Goal: Transaction & Acquisition: Book appointment/travel/reservation

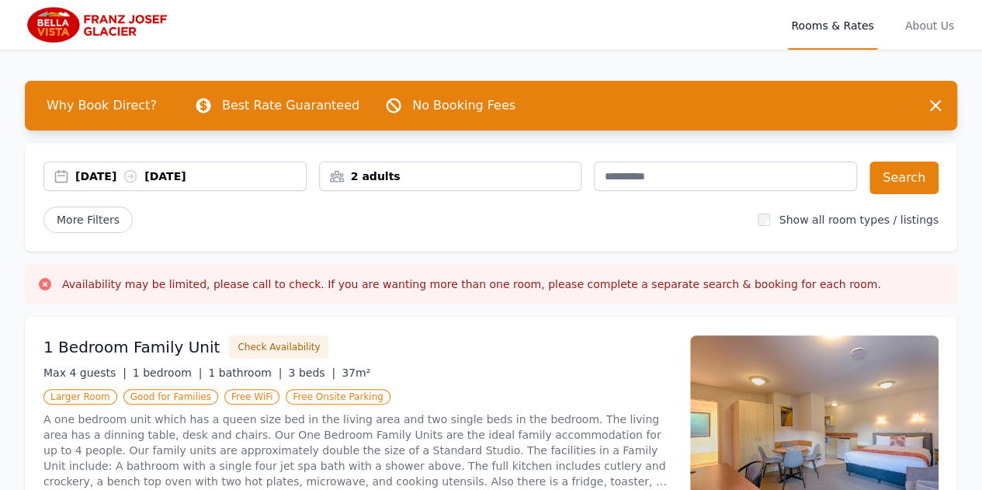
click at [135, 172] on div "[DATE] [DATE]" at bounding box center [190, 176] width 231 height 16
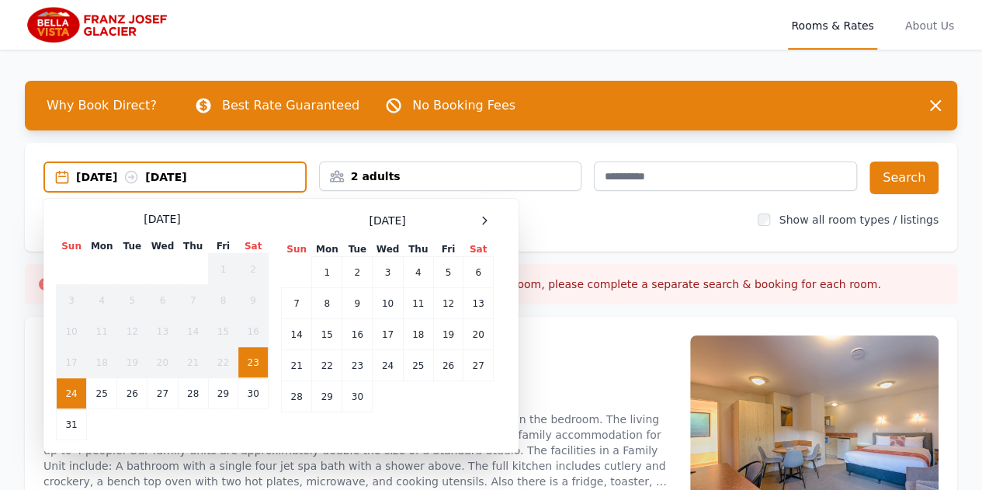
click at [492, 226] on span at bounding box center [484, 220] width 19 height 19
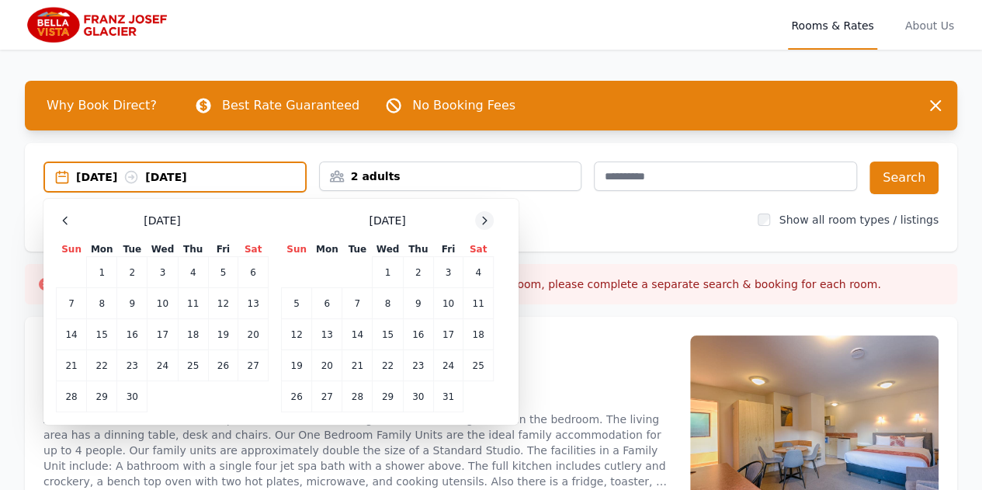
click at [484, 221] on icon at bounding box center [484, 220] width 12 height 12
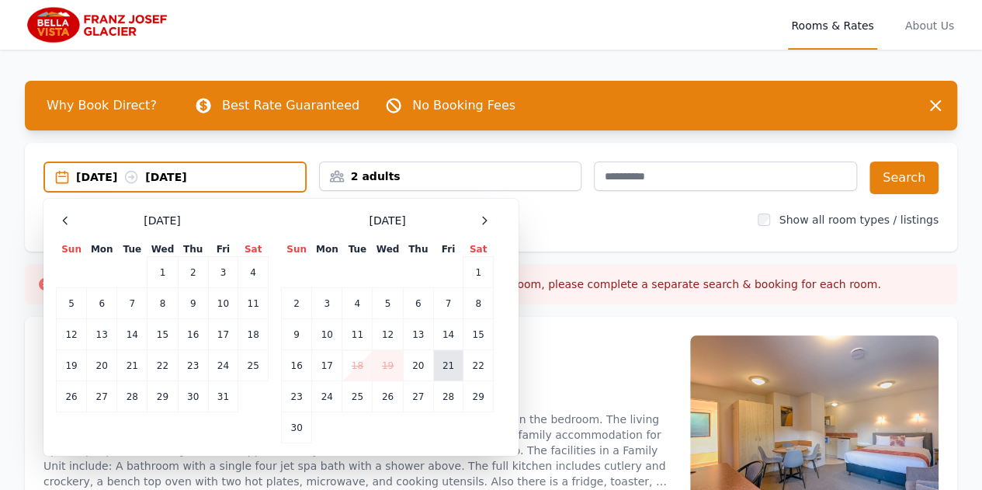
click at [453, 366] on td "21" at bounding box center [448, 365] width 30 height 31
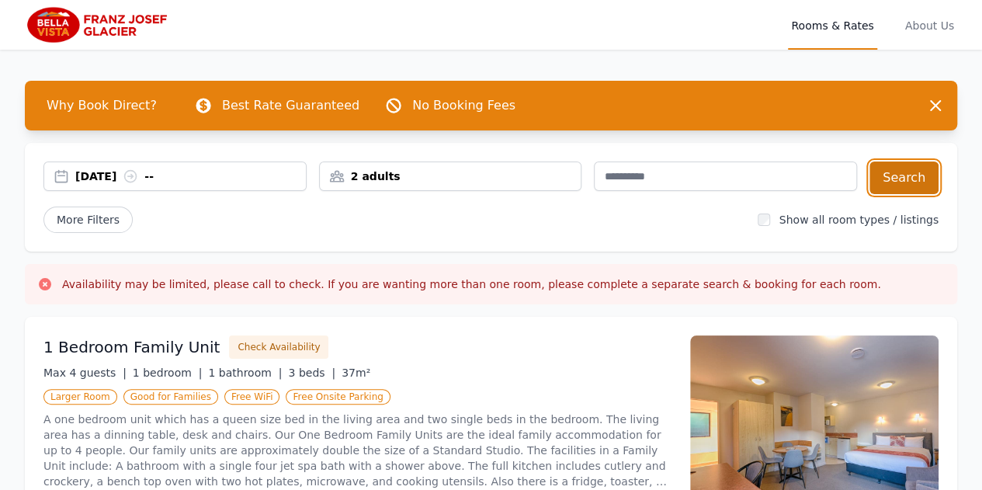
click at [909, 173] on button "Search" at bounding box center [904, 177] width 69 height 33
click at [100, 172] on div "[DATE] [DATE]" at bounding box center [190, 176] width 231 height 16
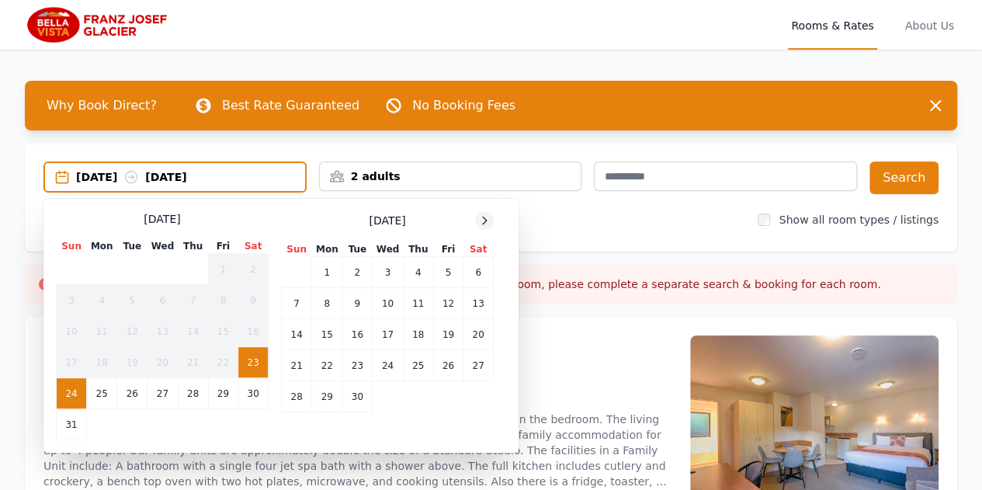
click at [481, 224] on icon at bounding box center [484, 220] width 12 height 12
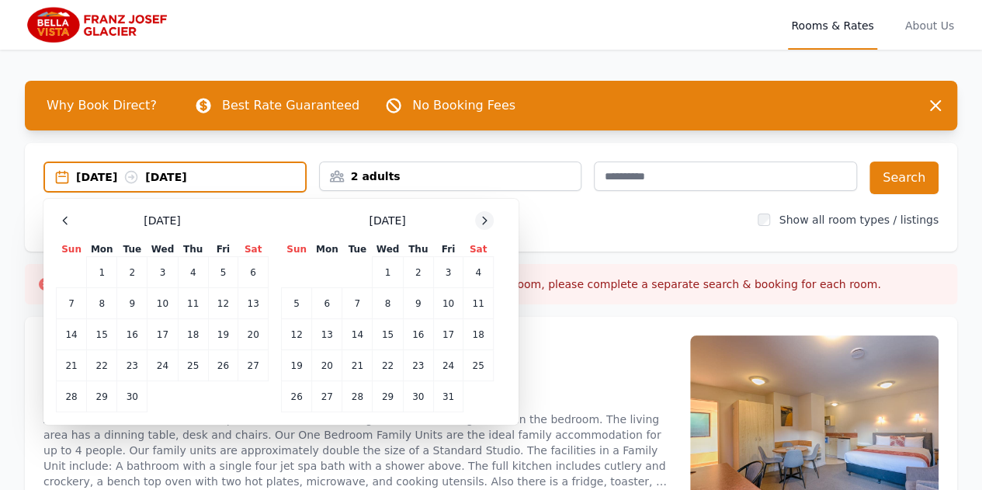
click at [481, 224] on icon at bounding box center [484, 220] width 12 height 12
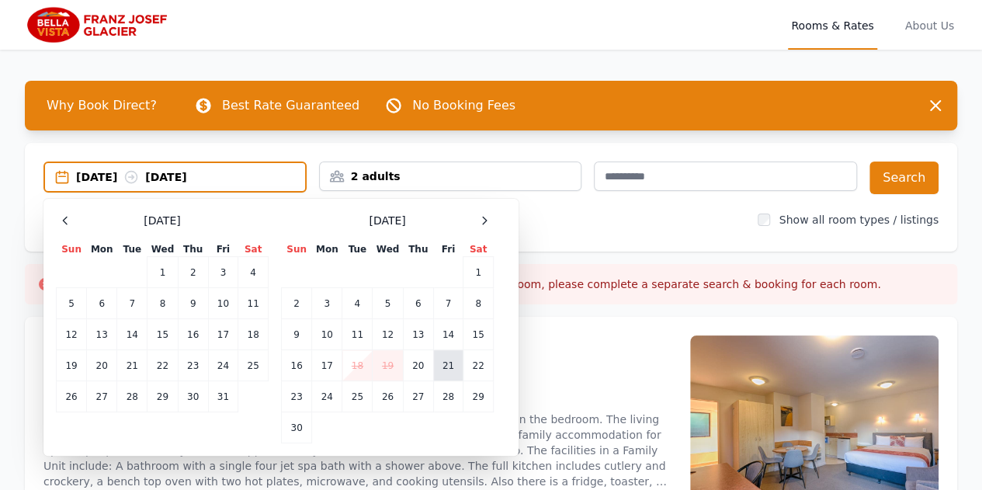
click at [445, 368] on td "21" at bounding box center [448, 365] width 30 height 31
click at [224, 181] on div "21 Nov 2025 --" at bounding box center [190, 177] width 229 height 16
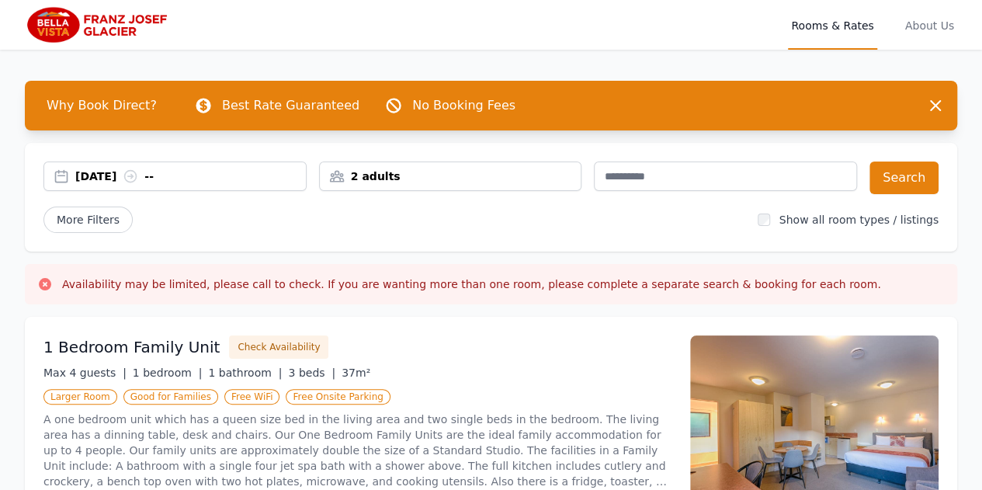
click at [163, 176] on div "21 Nov 2025 --" at bounding box center [190, 176] width 231 height 16
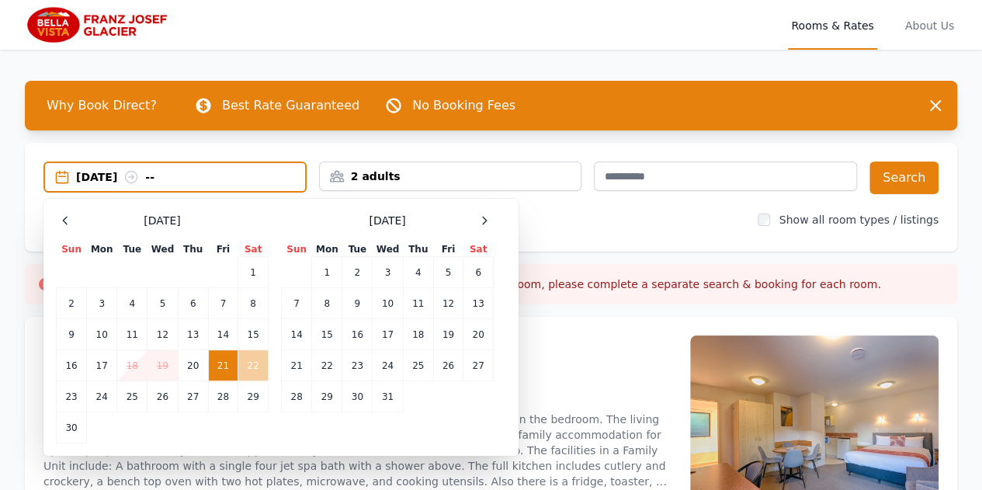
click at [256, 369] on td "22" at bounding box center [253, 365] width 30 height 31
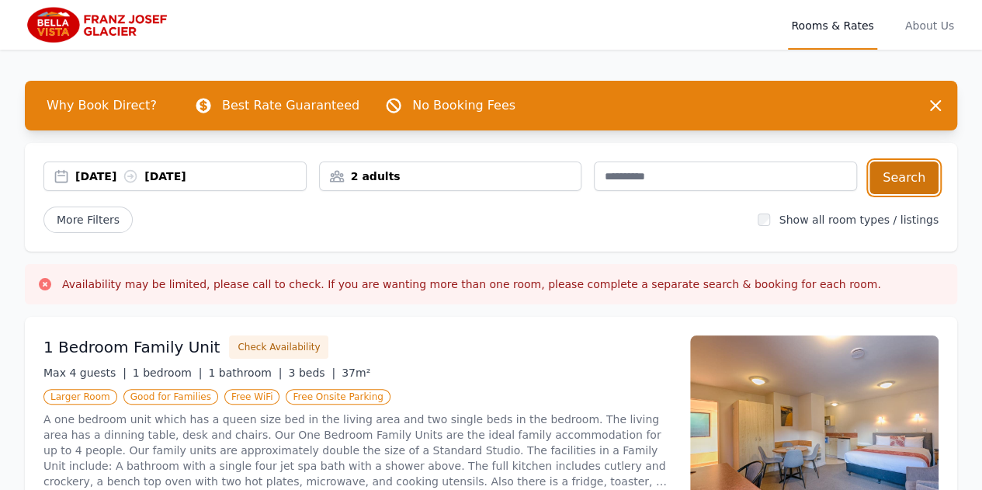
click at [894, 184] on button "Search" at bounding box center [904, 177] width 69 height 33
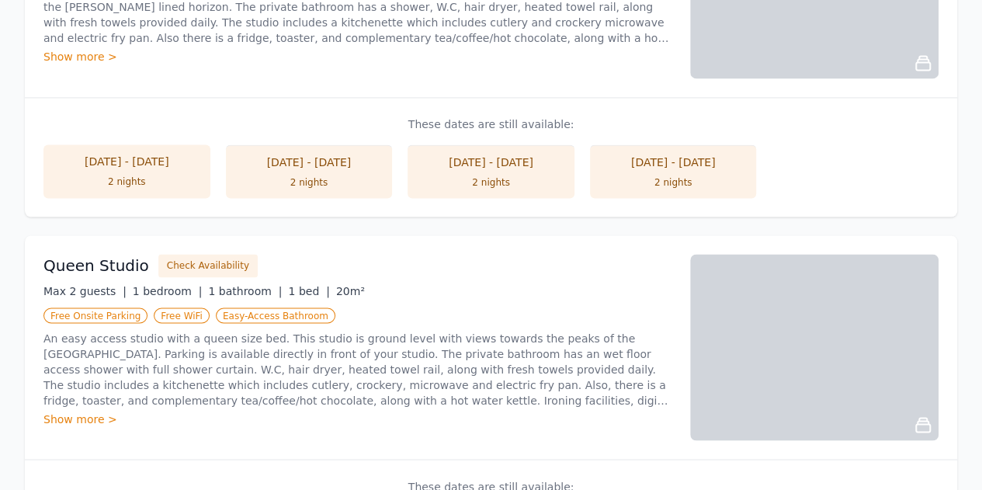
scroll to position [1168, 0]
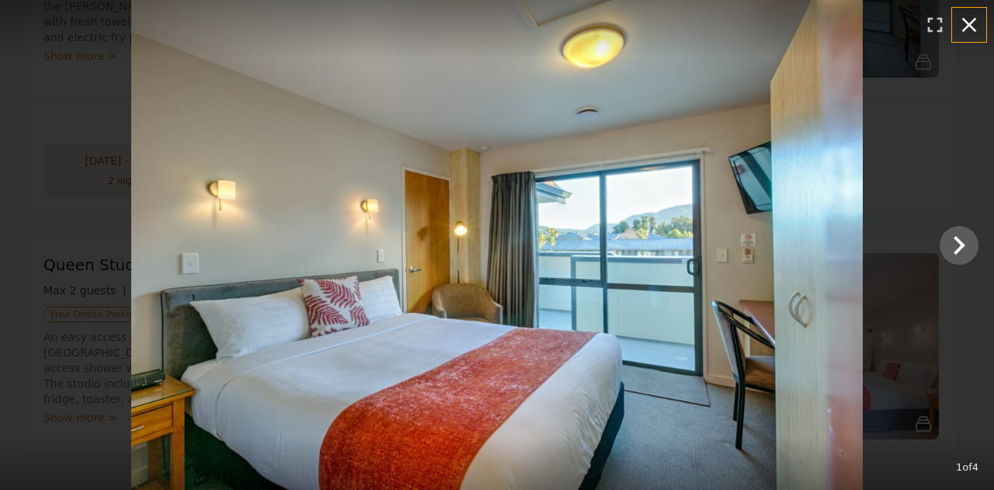
click at [971, 26] on icon "button" at bounding box center [968, 24] width 25 height 25
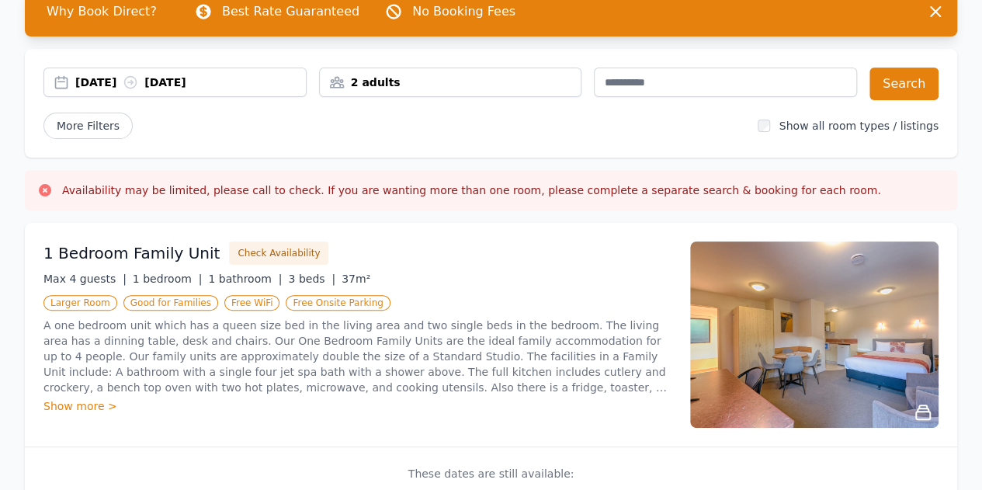
scroll to position [93, 0]
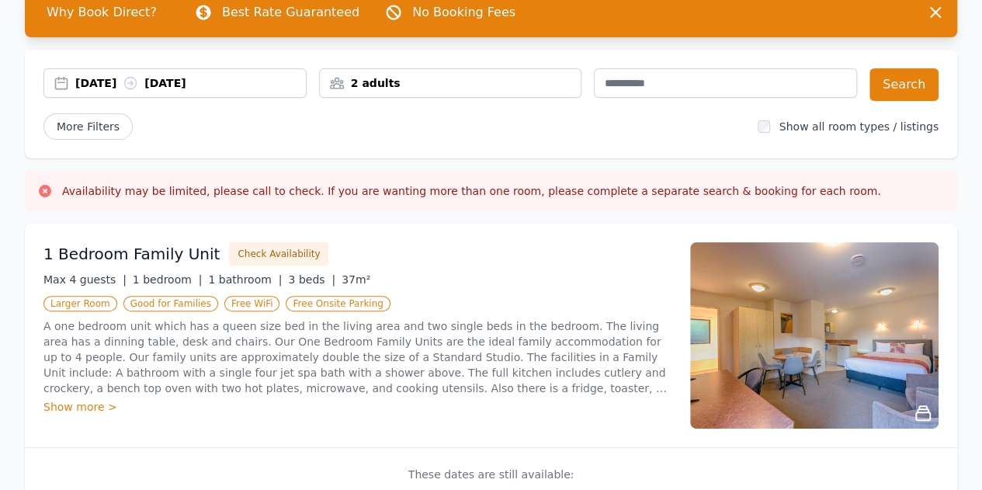
click at [70, 404] on div "Show more >" at bounding box center [357, 407] width 628 height 16
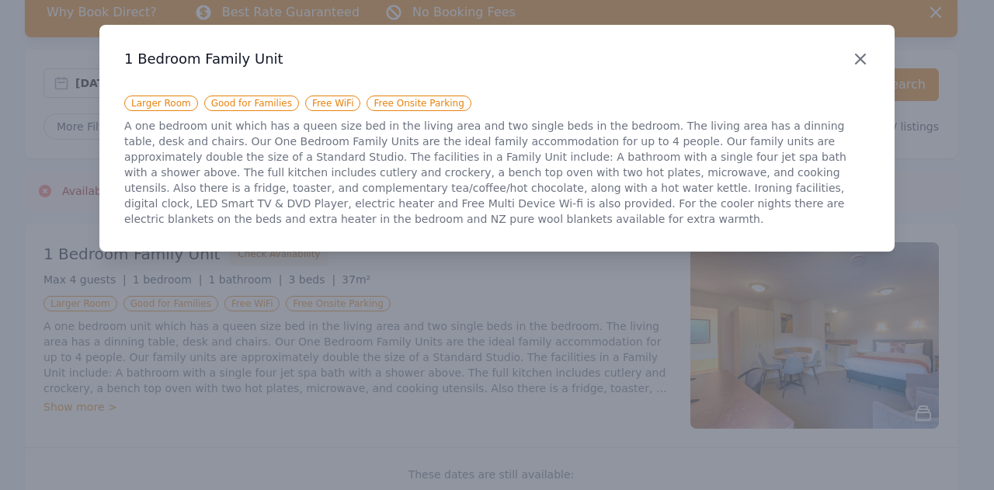
click at [854, 57] on icon "button" at bounding box center [860, 59] width 19 height 19
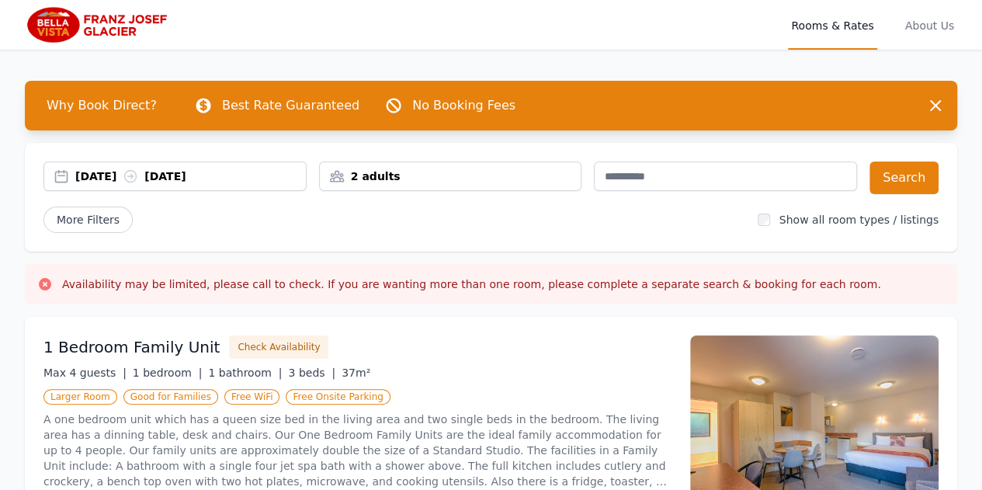
click at [98, 168] on div "[DATE] [DATE]" at bounding box center [190, 176] width 231 height 16
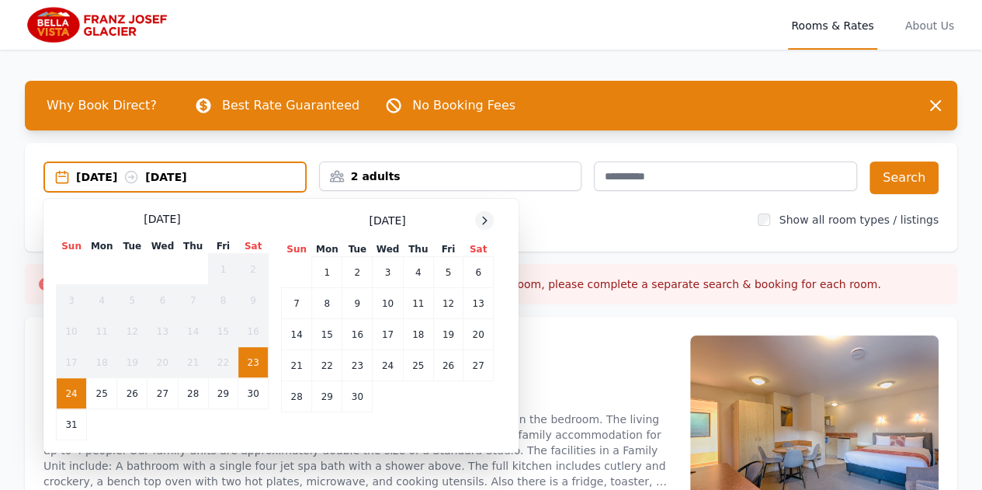
click at [477, 223] on div at bounding box center [484, 220] width 19 height 19
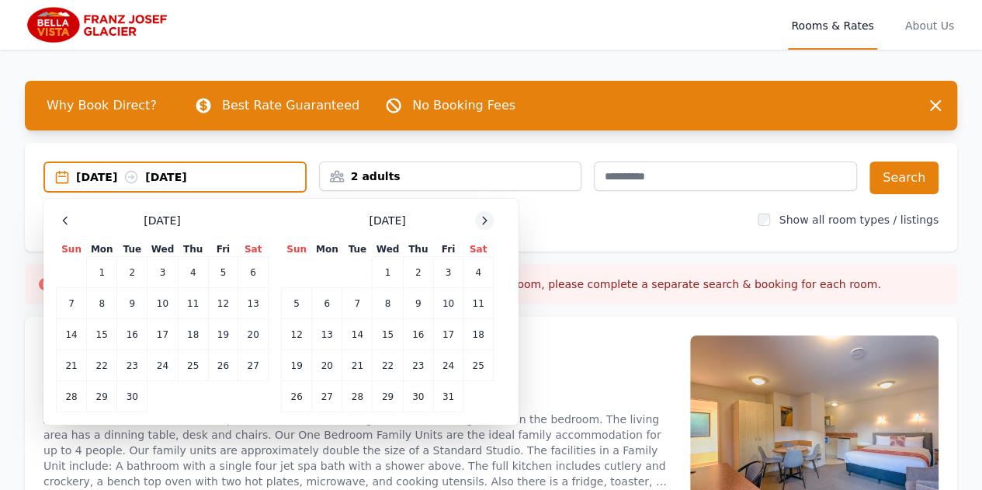
click at [477, 223] on div at bounding box center [484, 220] width 19 height 19
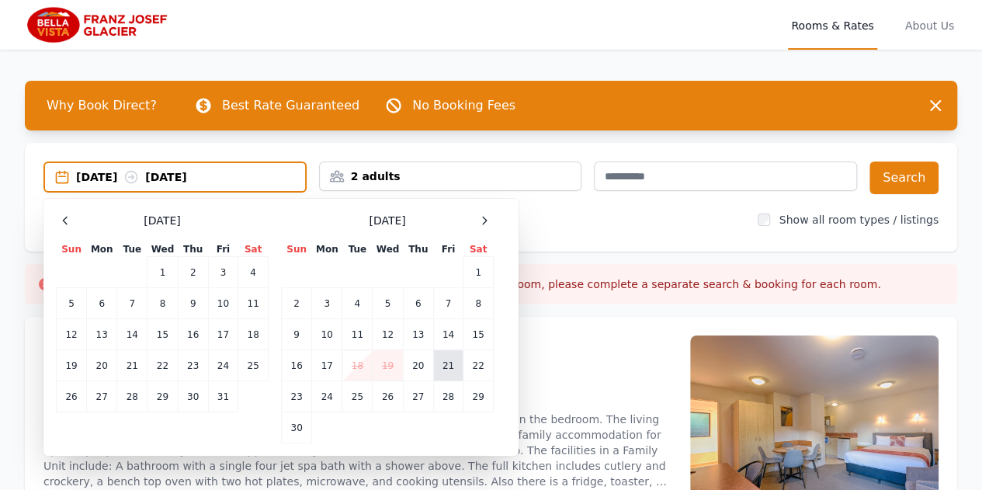
click at [449, 366] on td "21" at bounding box center [448, 365] width 30 height 31
click at [481, 366] on td "22" at bounding box center [478, 365] width 30 height 31
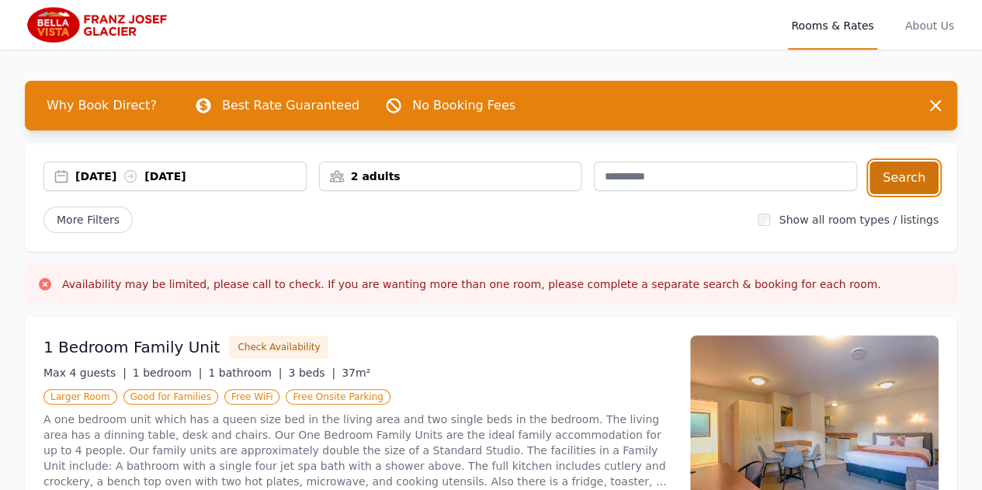
click at [895, 186] on button "Search" at bounding box center [904, 177] width 69 height 33
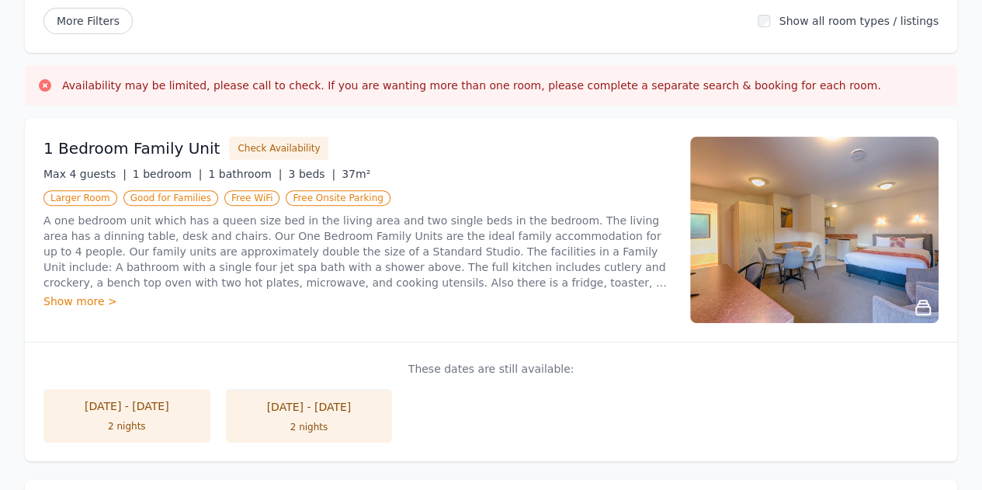
scroll to position [207, 0]
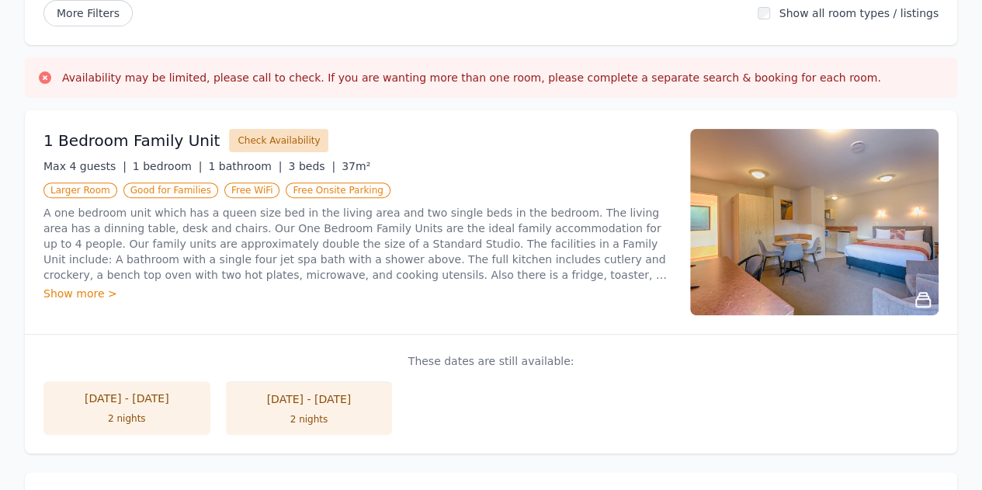
click at [241, 141] on button "Check Availability" at bounding box center [278, 140] width 99 height 23
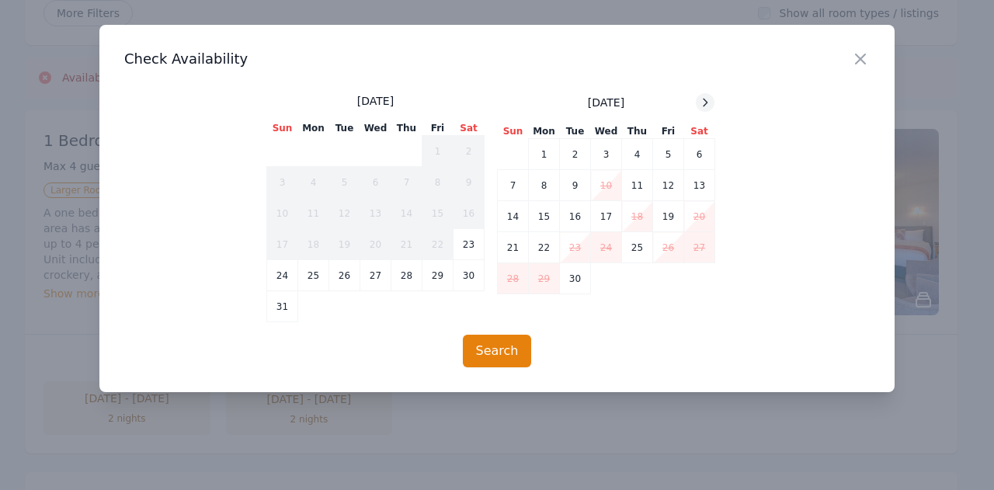
click at [706, 104] on icon at bounding box center [705, 102] width 12 height 12
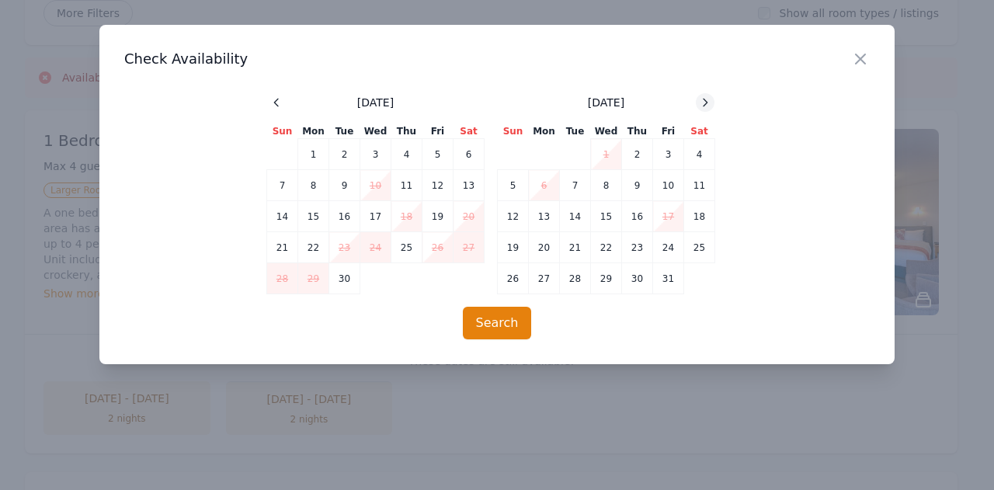
click at [706, 104] on icon at bounding box center [705, 102] width 12 height 12
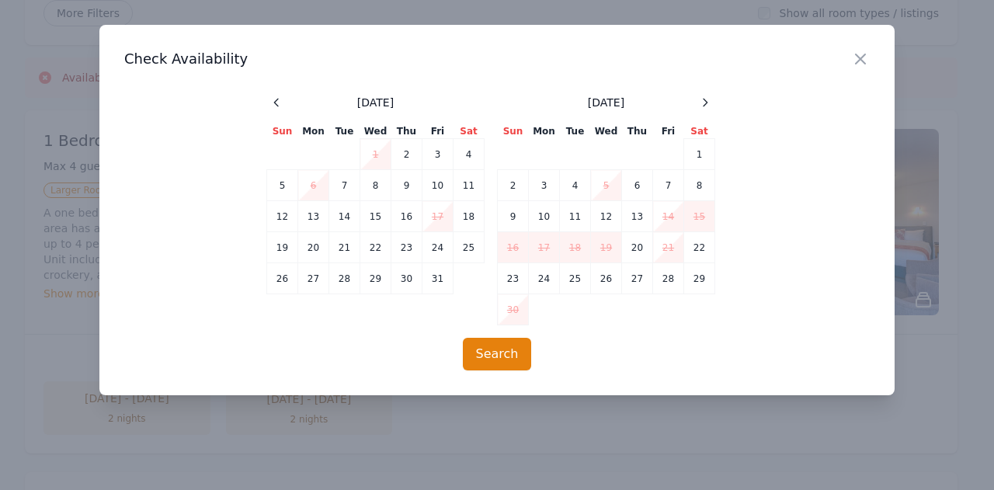
click at [671, 247] on td "21" at bounding box center [668, 247] width 31 height 31
click at [862, 58] on icon "button" at bounding box center [860, 58] width 9 height 9
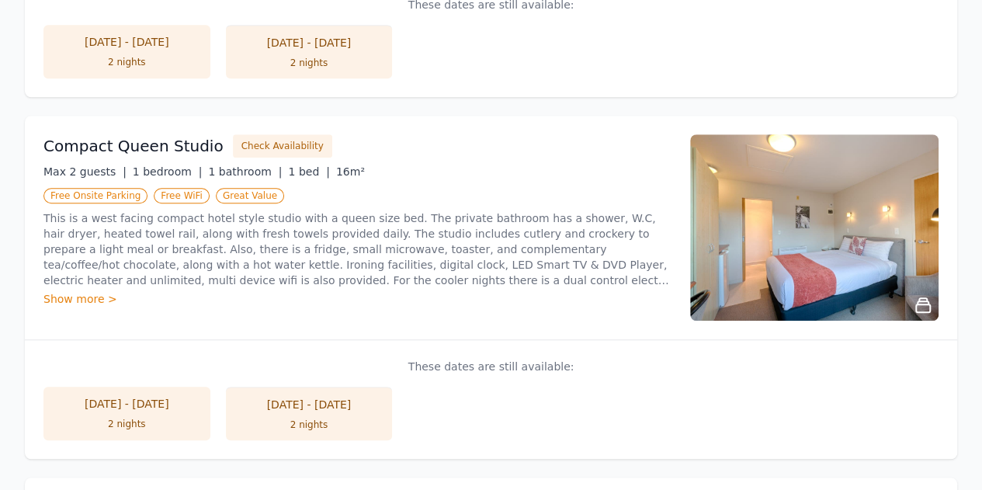
scroll to position [564, 0]
click at [280, 139] on button "Check Availability" at bounding box center [282, 145] width 99 height 23
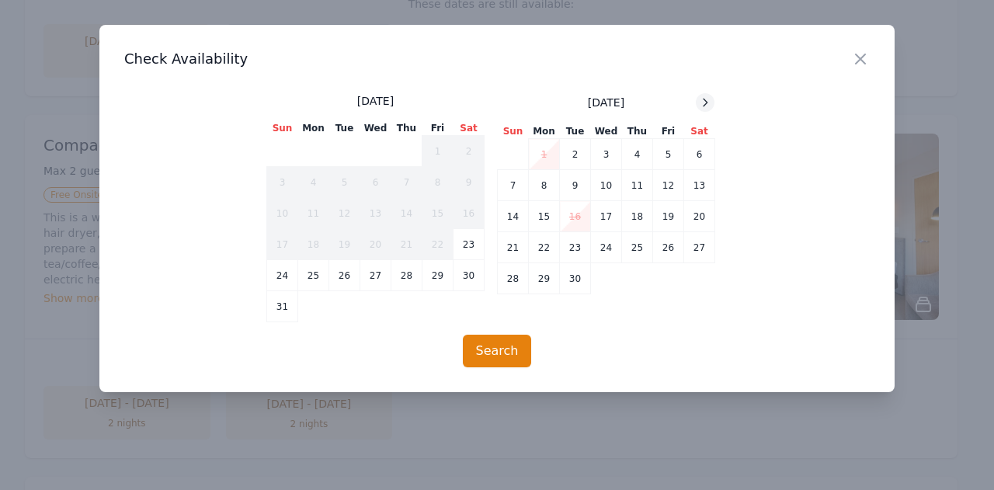
click at [700, 103] on icon at bounding box center [705, 102] width 12 height 12
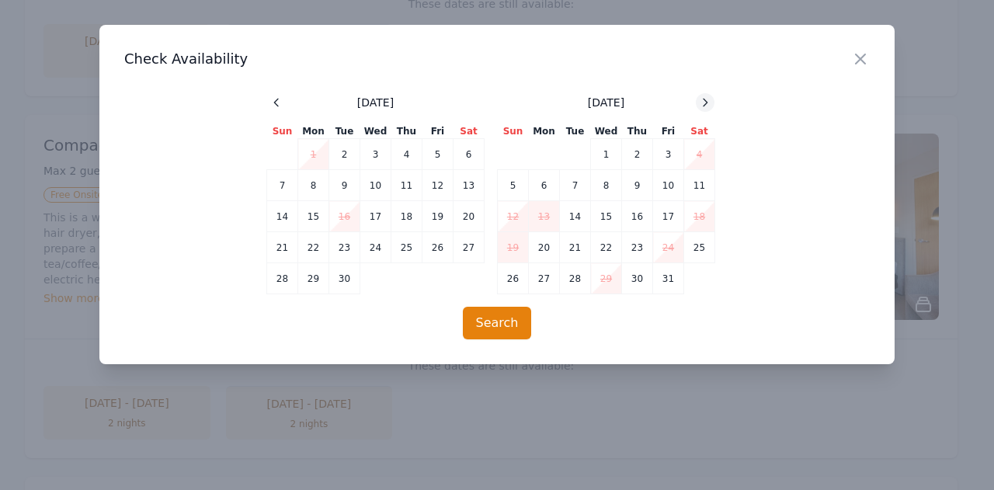
click at [700, 103] on icon at bounding box center [705, 102] width 12 height 12
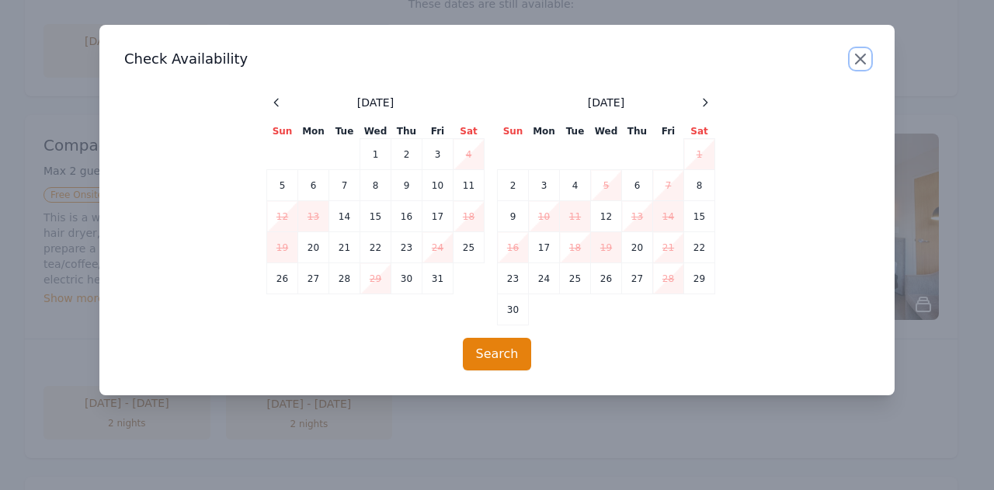
click at [859, 54] on icon "button" at bounding box center [860, 59] width 19 height 19
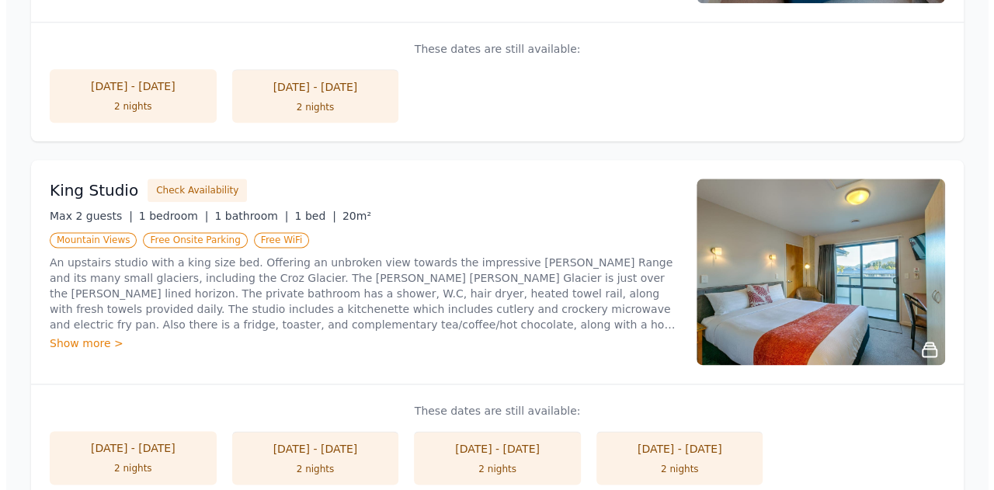
scroll to position [890, 0]
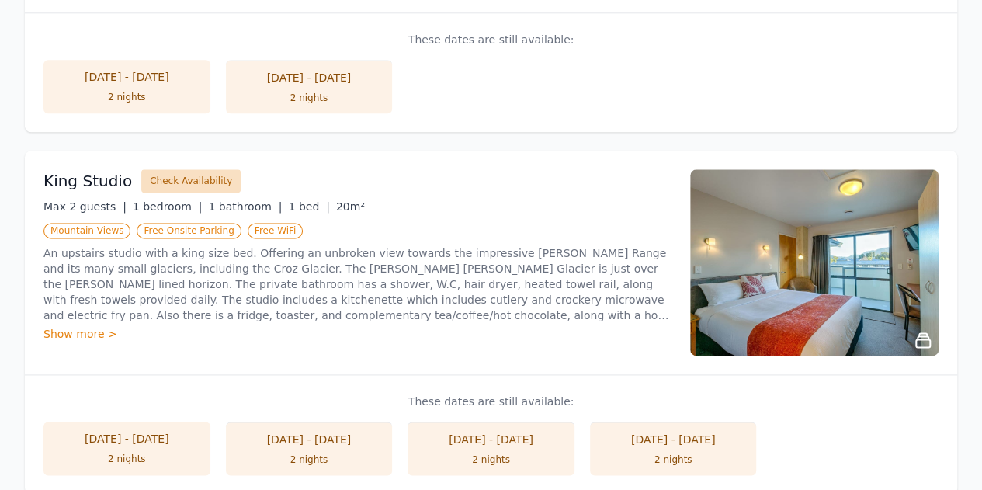
click at [166, 188] on button "Check Availability" at bounding box center [190, 180] width 99 height 23
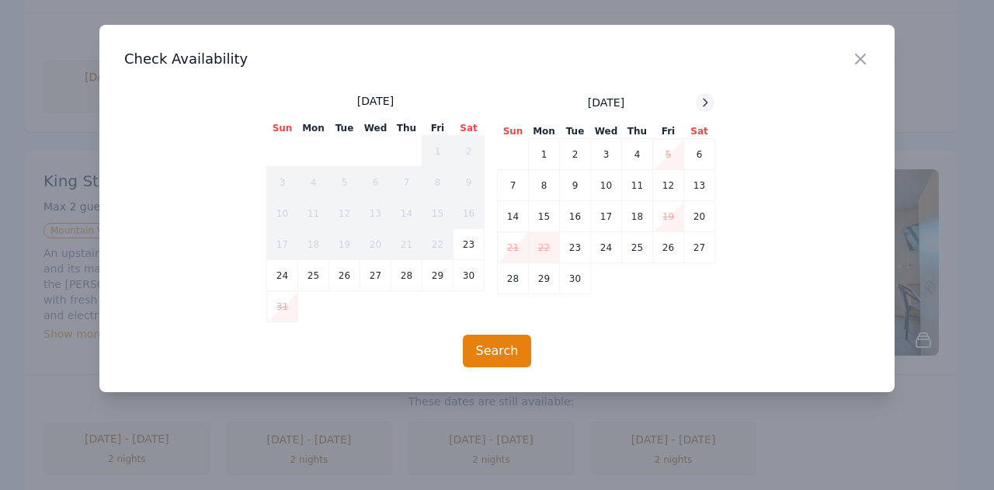
click at [700, 100] on icon at bounding box center [705, 102] width 12 height 12
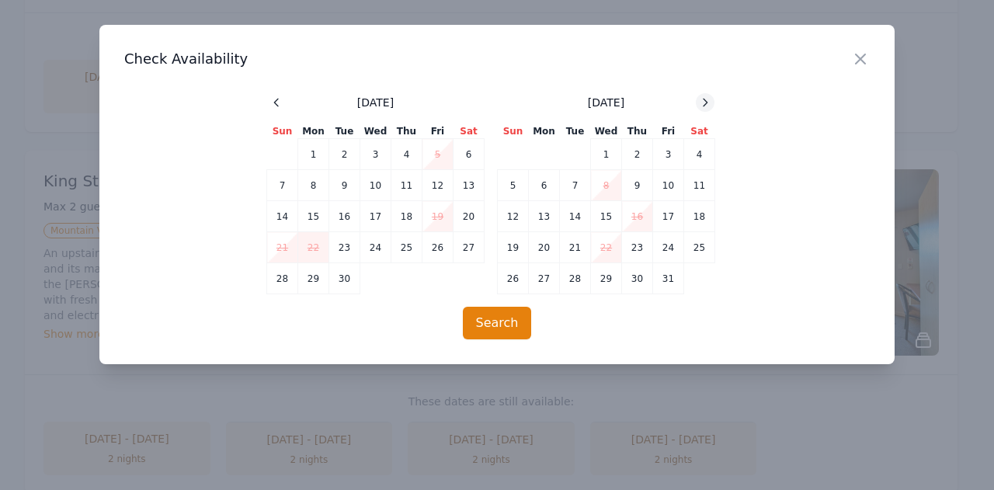
click at [700, 100] on icon at bounding box center [705, 102] width 12 height 12
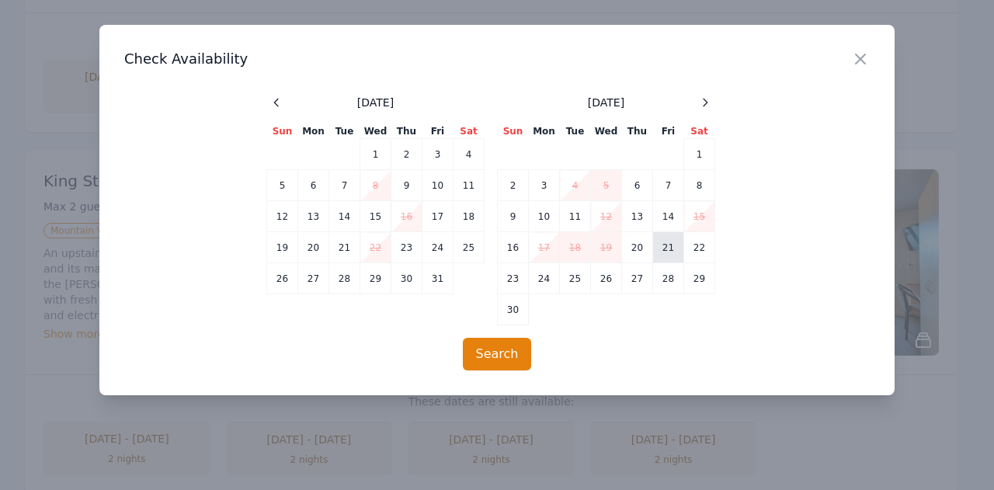
click at [668, 249] on td "21" at bounding box center [668, 247] width 31 height 31
click at [704, 251] on td "22" at bounding box center [699, 247] width 31 height 31
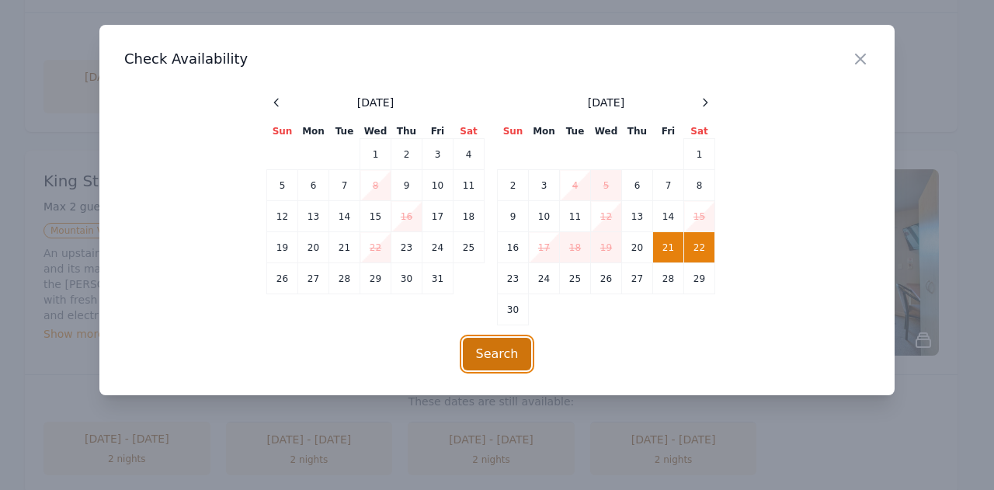
click at [494, 357] on button "Search" at bounding box center [497, 354] width 69 height 33
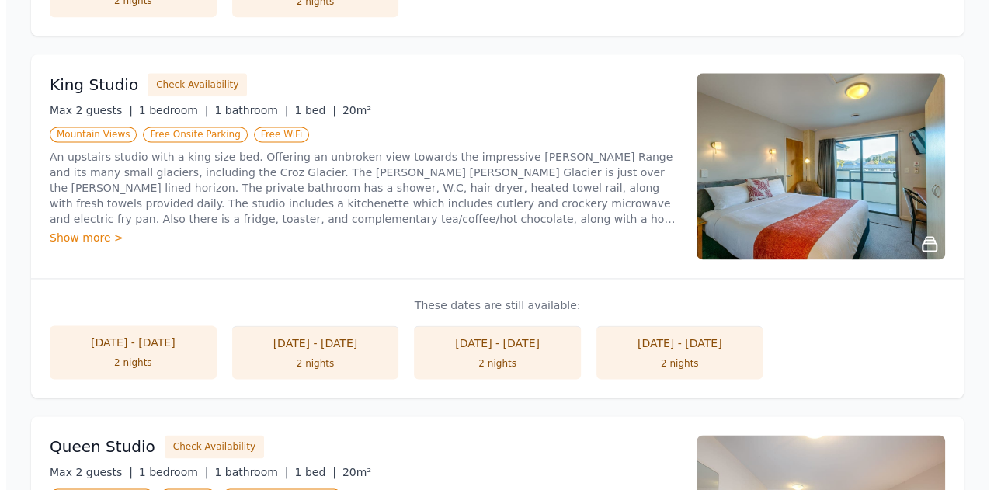
scroll to position [987, 0]
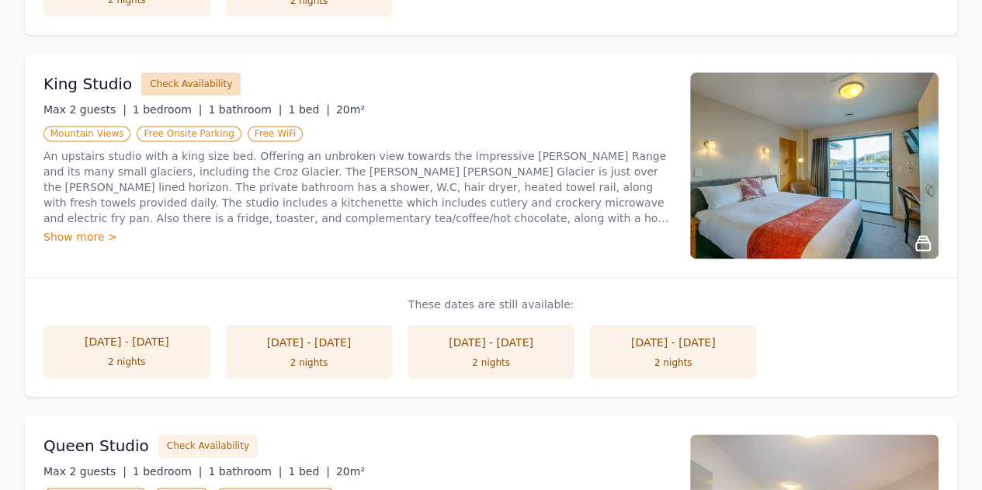
click at [163, 86] on button "Check Availability" at bounding box center [190, 83] width 99 height 23
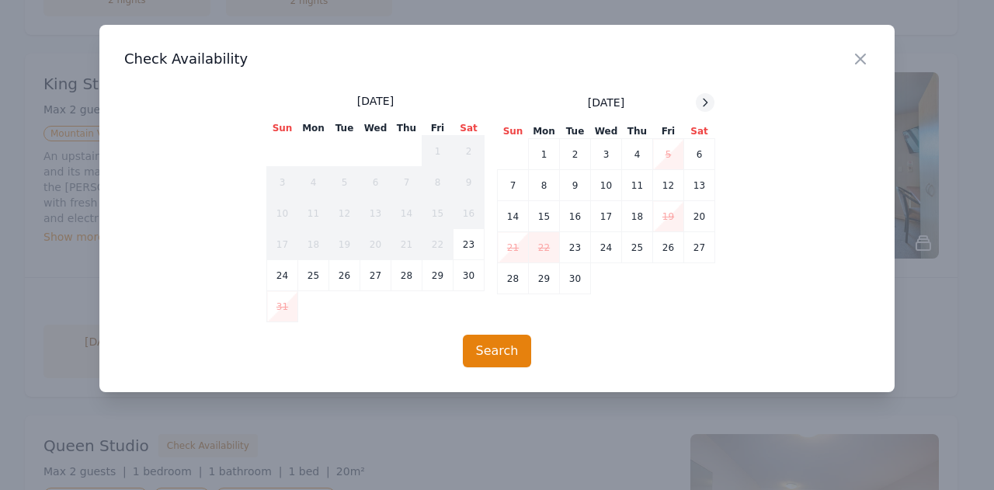
click at [702, 107] on icon at bounding box center [705, 102] width 12 height 12
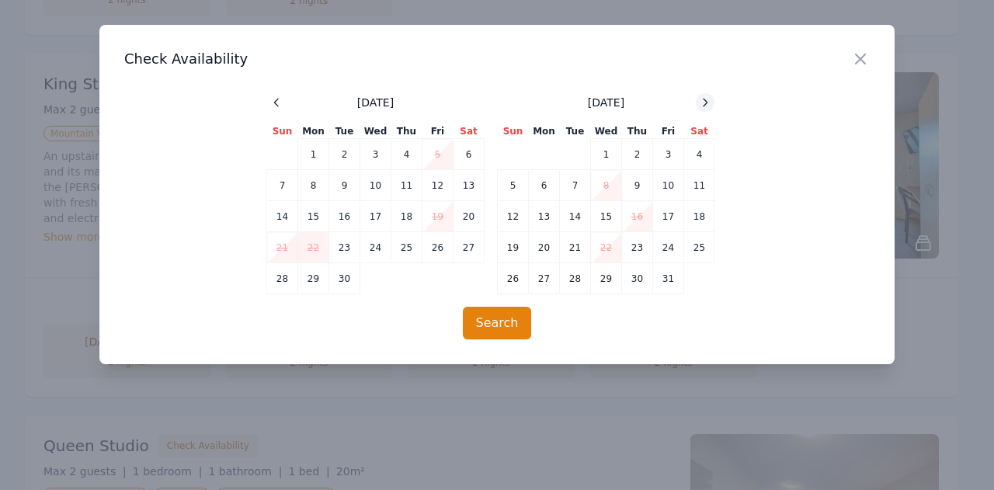
click at [702, 107] on icon at bounding box center [705, 102] width 12 height 12
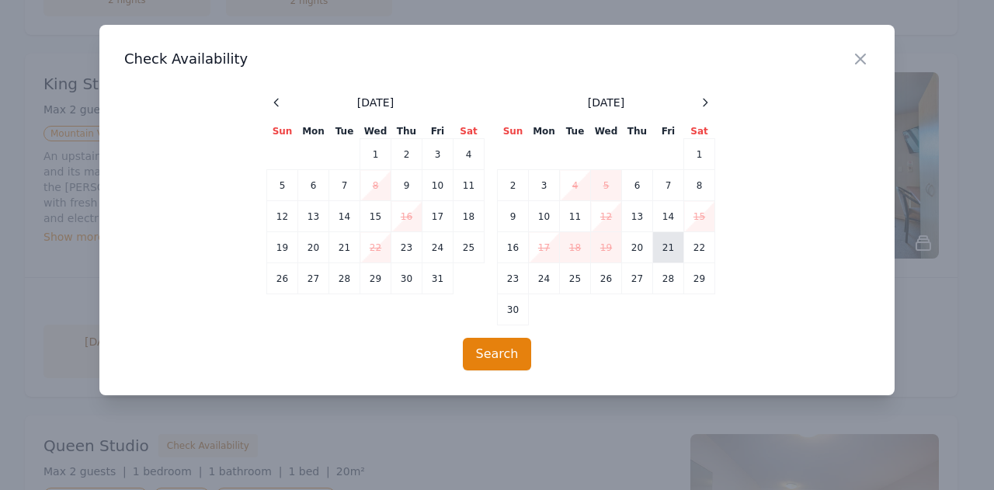
click at [671, 250] on td "21" at bounding box center [668, 247] width 31 height 31
click at [711, 245] on td "22" at bounding box center [699, 247] width 31 height 31
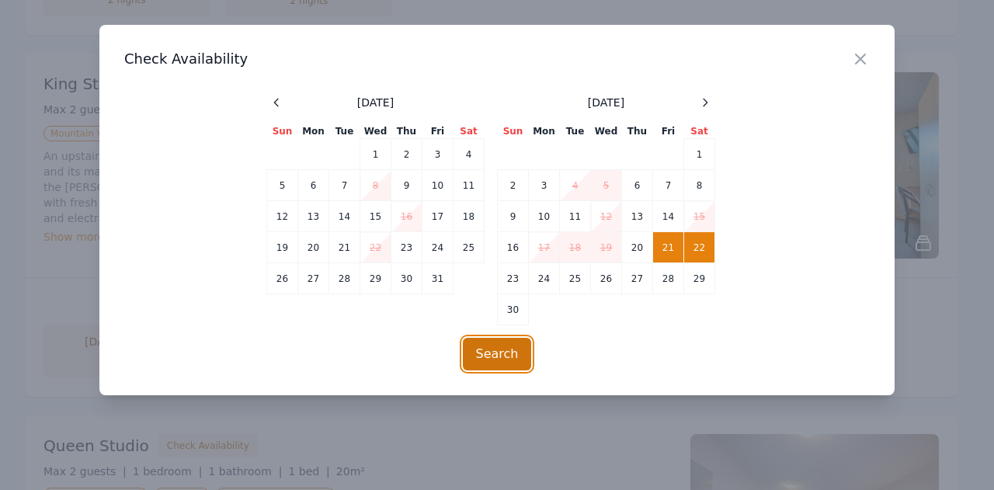
click at [491, 349] on button "Search" at bounding box center [497, 354] width 69 height 33
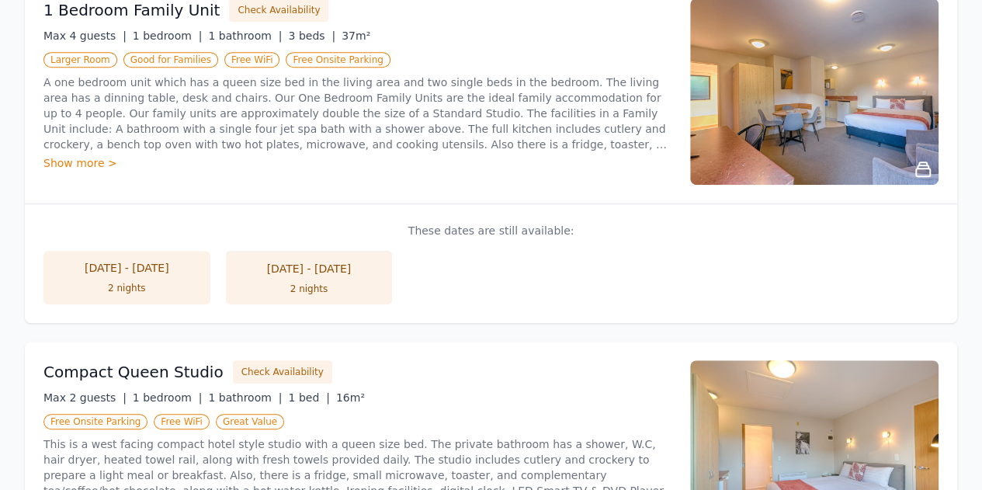
scroll to position [0, 0]
